Goal: Task Accomplishment & Management: Use online tool/utility

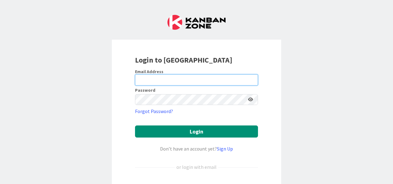
click at [176, 81] on input "email" at bounding box center [196, 79] width 123 height 11
type input "[PERSON_NAME][EMAIL_ADDRESS][PERSON_NAME][DOMAIN_NAME]"
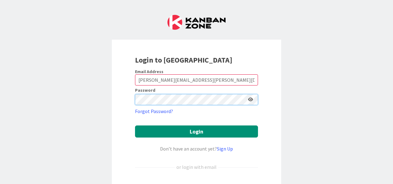
click at [83, 102] on div "Login to [GEOGRAPHIC_DATA] Email Address [PERSON_NAME][EMAIL_ADDRESS][PERSON_NA…" at bounding box center [196, 92] width 393 height 184
click at [135, 125] on button "Login" at bounding box center [196, 131] width 123 height 12
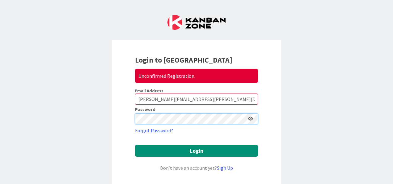
click at [61, 120] on div "Login to [GEOGRAPHIC_DATA] Unconfirmed Registration. Email Address [PERSON_NAME…" at bounding box center [196, 92] width 393 height 184
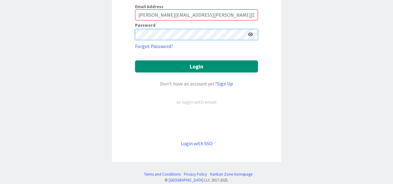
scroll to position [92, 0]
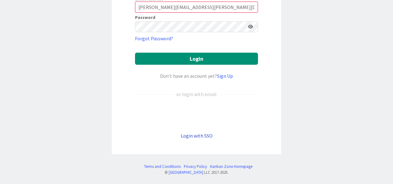
click at [198, 136] on link "Login with SSO" at bounding box center [197, 135] width 32 height 6
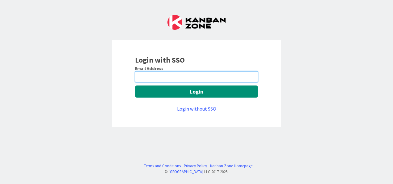
click at [163, 75] on input "email" at bounding box center [196, 76] width 123 height 11
type input "Vinoth.kalaiarasan@mrcglobal.com"
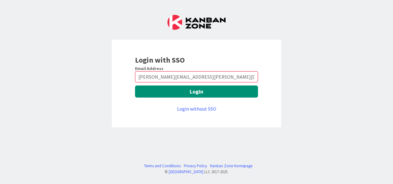
click at [168, 84] on div "Email Address Vinoth.kalaiarasan@mrcglobal.com Login Login without SSO" at bounding box center [196, 89] width 123 height 47
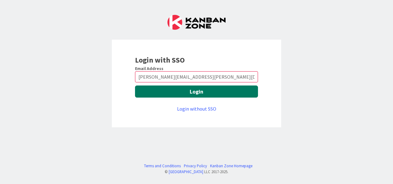
click at [170, 92] on button "Login" at bounding box center [196, 91] width 123 height 12
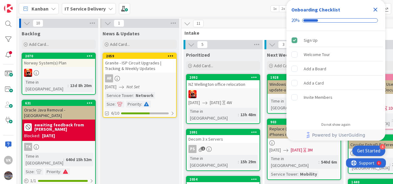
click at [379, 10] on icon "Close Checklist" at bounding box center [375, 9] width 7 height 7
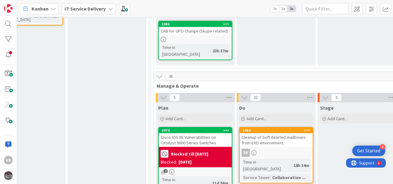
scroll to position [247, 278]
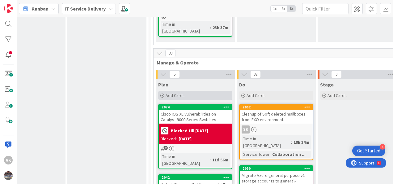
click at [173, 92] on span "Add Card..." at bounding box center [176, 95] width 20 height 6
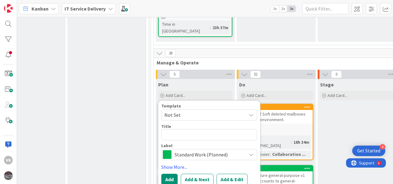
click at [184, 129] on textarea at bounding box center [209, 134] width 96 height 11
type textarea "x"
type textarea "S"
type textarea "x"
type textarea "So"
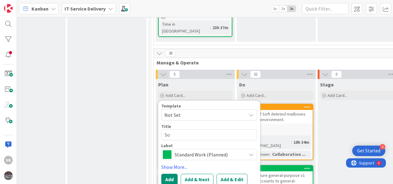
type textarea "x"
type textarea "Sol"
type textarea "x"
type textarea "Sola"
type textarea "x"
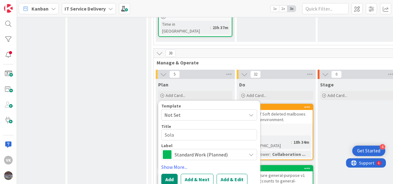
type textarea "Solar"
type textarea "x"
type textarea "SolarW"
type textarea "x"
type textarea "SolarWi"
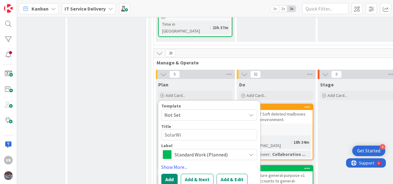
type textarea "x"
type textarea "SolarWin"
type textarea "x"
type textarea "SolarWind"
type textarea "x"
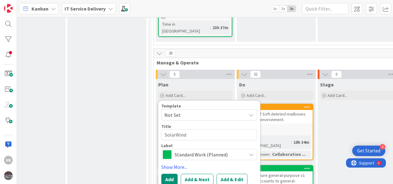
type textarea "SolarWinds"
type textarea "x"
type textarea "SolarWinds"
type textarea "x"
type textarea "SolarWinds V"
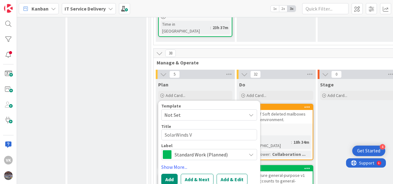
type textarea "x"
type textarea "SolarWinds Vv"
type textarea "x"
type textarea "SolarWinds Vve"
type textarea "x"
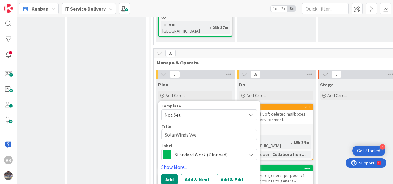
type textarea "SolarWinds Vver"
type textarea "x"
type textarea "SolarWinds Vve"
type textarea "x"
type textarea "SolarWinds Vv"
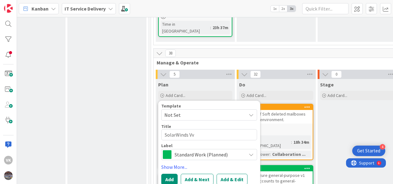
type textarea "x"
type textarea "SolarWinds V"
type textarea "x"
type textarea "SolarWinds Ve"
type textarea "x"
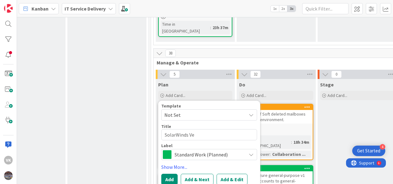
type textarea "SolarWinds Ver"
type textarea "x"
type textarea "SolarWinds Versi"
type textarea "x"
type textarea "SolarWinds Versio"
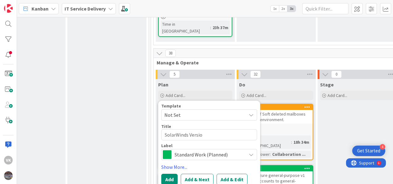
type textarea "x"
type textarea "SolarWinds Version"
type textarea "x"
type textarea "SolarWinds Version"
type textarea "x"
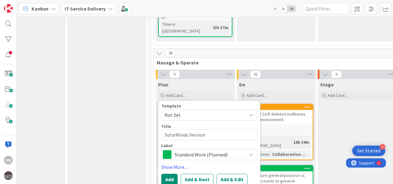
type textarea "SolarWinds Version U"
type textarea "x"
type textarea "SolarWinds Version Up"
type textarea "x"
type textarea "SolarWinds Version Upg"
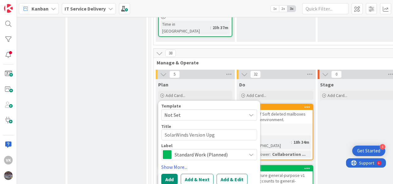
type textarea "x"
type textarea "SolarWinds Version Upgr"
type textarea "x"
type textarea "SolarWinds Version Upgra"
type textarea "x"
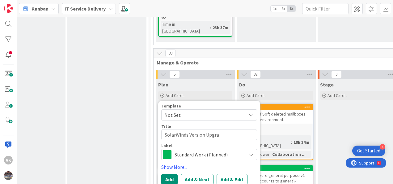
type textarea "SolarWinds Version Upgrac"
type textarea "x"
type textarea "SolarWinds Version Upgrace"
type textarea "x"
type textarea "SolarWinds Version Upgrace"
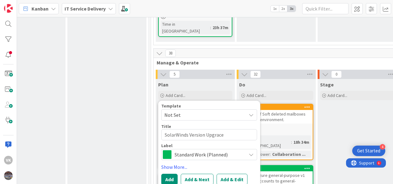
click at [223, 129] on textarea "SolarWinds Version Upgrace" at bounding box center [209, 134] width 96 height 11
type textarea "x"
type textarea "SolarWinds Version Upgrace"
type textarea "x"
type textarea "SolarWinds Version Upgrac"
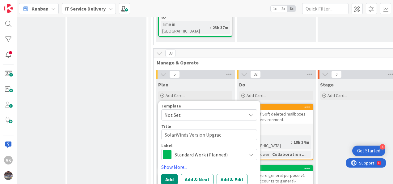
type textarea "x"
type textarea "SolarWinds Version Upgra"
type textarea "x"
type textarea "SolarWinds Version Upgrad"
type textarea "x"
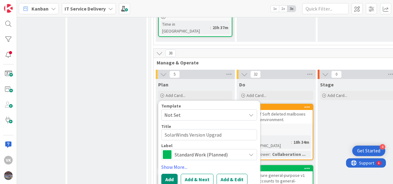
type textarea "SolarWinds Version Upgrade"
type textarea "x"
type textarea "SolarWinds Version Upgrade"
type textarea "x"
type textarea "SolarWinds Version Upgrade t"
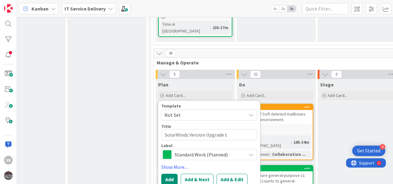
type textarea "x"
type textarea "SolarWinds Version Upgrade to"
type textarea "x"
type textarea "SolarWinds Version Upgrade to"
type textarea "x"
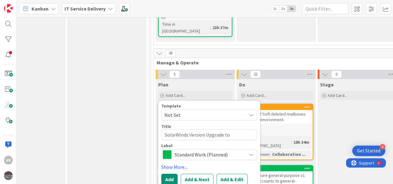
type textarea "SolarWinds Version Upgrade to 2"
type textarea "x"
type textarea "SolarWinds Version Upgrade to 20"
type textarea "x"
type textarea "SolarWinds Version Upgrade to 202"
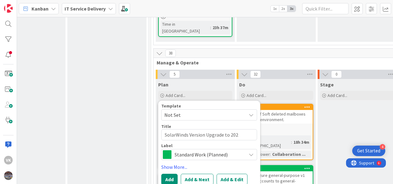
type textarea "x"
type textarea "SolarWinds Version Upgrade to 2025"
type textarea "x"
type textarea "SolarWinds Version Upgrade to 2025."
type textarea "x"
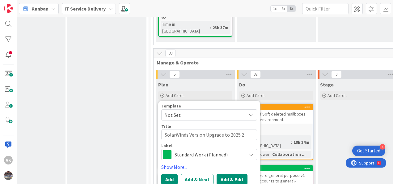
type textarea "SolarWinds Version Upgrade to 2025.2"
click at [230, 174] on button "Add & Edit" at bounding box center [232, 179] width 31 height 11
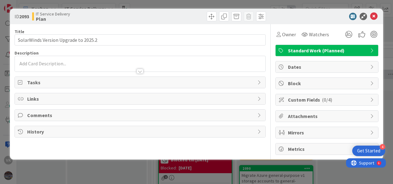
click at [215, 80] on span "Tasks" at bounding box center [140, 82] width 227 height 7
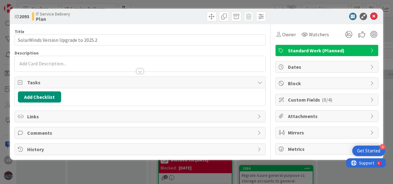
click at [84, 64] on div at bounding box center [140, 63] width 251 height 15
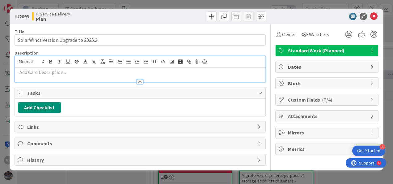
click at [82, 72] on p at bounding box center [140, 72] width 245 height 7
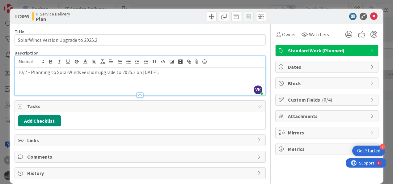
drag, startPoint x: 184, startPoint y: 72, endPoint x: -1, endPoint y: 56, distance: 186.0
click at [0, 56] on html "4 Get Started VK Kanban IT Service Delivery 1x 2x 3x 10 Backlog Add Card... 207…" at bounding box center [196, 92] width 393 height 184
click at [114, 74] on p "10/7 - Planning to SolarWinds version upgrade to 2025.2 on [DATE]." at bounding box center [140, 72] width 245 height 7
drag, startPoint x: 201, startPoint y: 75, endPoint x: 163, endPoint y: 71, distance: 38.6
click at [163, 71] on p "10/7 - Planning to SolarWinds version upgrade from 2025.4.1to 2025.2 on [DATE]." at bounding box center [140, 72] width 245 height 7
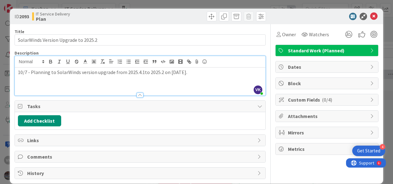
click at [201, 76] on p at bounding box center [140, 79] width 245 height 7
click at [184, 80] on p at bounding box center [140, 79] width 245 height 7
drag, startPoint x: 210, startPoint y: 71, endPoint x: 161, endPoint y: 72, distance: 49.2
click at [161, 72] on p "10/7 - Planning to SolarWinds version upgrade from 2025.4.1to 2025.2 on [DATE]." at bounding box center [140, 72] width 245 height 7
drag, startPoint x: 160, startPoint y: 71, endPoint x: 125, endPoint y: 73, distance: 35.0
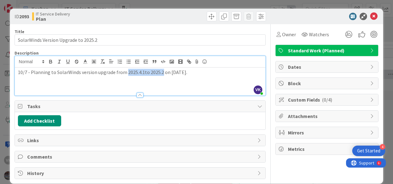
click at [125, 73] on p "10/7 - Planning to SolarWinds version upgrade from 2025.4.1to 2025.2 on [DATE]." at bounding box center [140, 72] width 245 height 7
click at [134, 73] on p "10/7 - Planning to SolarWinds version upgrade from 2025.4.1to 2025.2 on [DATE]." at bounding box center [140, 72] width 245 height 7
click at [142, 72] on p "10/7 - Planning to SolarWinds version upgrade from 2024.4.1to 2025.2 on [DATE]." at bounding box center [140, 72] width 245 height 7
drag, startPoint x: 201, startPoint y: 71, endPoint x: 196, endPoint y: 71, distance: 4.7
click at [199, 71] on p "10/7 - Planning to SolarWinds version upgrade from [DATE] to 2025.2 on [DATE]." at bounding box center [140, 72] width 245 height 7
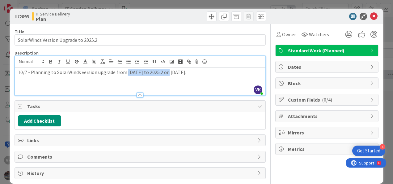
drag, startPoint x: 163, startPoint y: 72, endPoint x: 125, endPoint y: 73, distance: 37.8
click at [125, 73] on p "10/7 - Planning to SolarWinds version upgrade from [DATE] to 2025.2 on [DATE]." at bounding box center [140, 72] width 245 height 7
copy p "[DATE] to 2025.2"
drag, startPoint x: 127, startPoint y: 69, endPoint x: 122, endPoint y: 45, distance: 24.5
click at [122, 45] on div "Title 36 / 128 SolarWinds Version Upgrade to 2025.2 Description VK [PERSON_NAME…" at bounding box center [140, 101] width 251 height 155
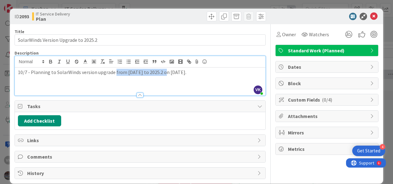
drag, startPoint x: 162, startPoint y: 73, endPoint x: 114, endPoint y: 74, distance: 48.0
click at [114, 74] on p "10/7 - Planning to SolarWinds version upgrade from [DATE] to 2025.2 on [DATE]." at bounding box center [140, 72] width 245 height 7
copy p "from [DATE] to 2025.2"
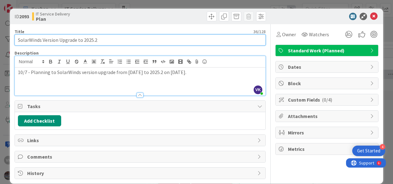
drag, startPoint x: 102, startPoint y: 40, endPoint x: 77, endPoint y: 39, distance: 24.5
click at [77, 39] on input "SolarWinds Version Upgrade to 2025.2" at bounding box center [140, 39] width 251 height 11
paste input "from [DATE]"
type input "SolarWinds Version Upgrade from [DATE] to 2025.2"
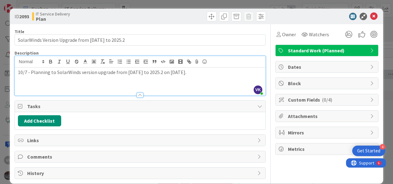
drag, startPoint x: 208, startPoint y: 82, endPoint x: 215, endPoint y: 77, distance: 7.8
click at [209, 81] on p at bounding box center [140, 79] width 245 height 7
click at [371, 15] on icon at bounding box center [374, 16] width 7 height 7
